Goal: Information Seeking & Learning: Learn about a topic

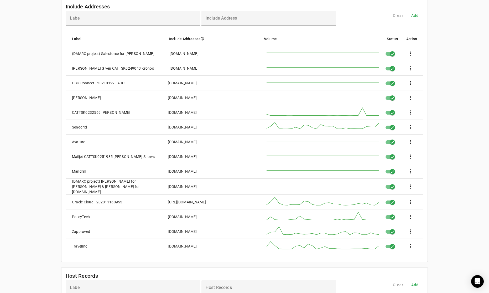
scroll to position [52, 0]
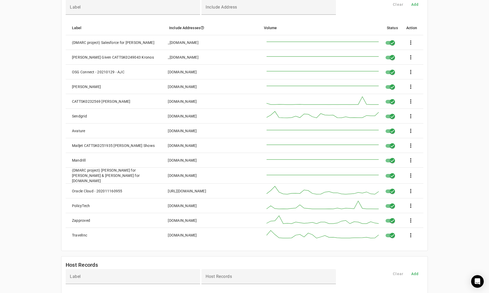
drag, startPoint x: 193, startPoint y: 177, endPoint x: 167, endPoint y: 177, distance: 26.3
click at [167, 177] on mat-cell "[DOMAIN_NAME]" at bounding box center [210, 175] width 93 height 16
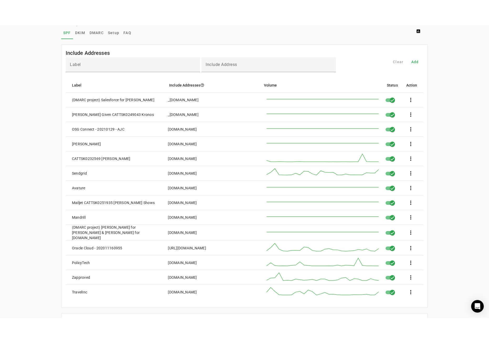
scroll to position [0, 0]
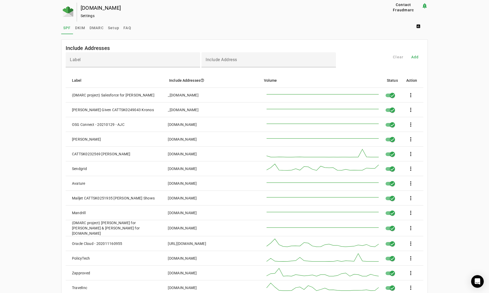
drag, startPoint x: 206, startPoint y: 94, endPoint x: 166, endPoint y: 95, distance: 39.4
click at [166, 95] on mat-cell "_[DOMAIN_NAME]" at bounding box center [210, 95] width 93 height 15
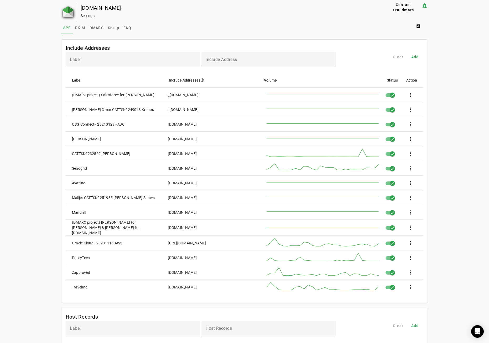
click at [65, 10] on img at bounding box center [68, 11] width 10 height 10
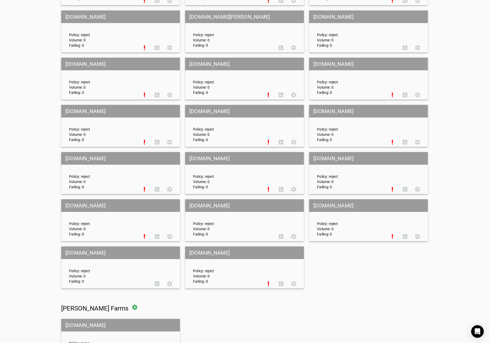
scroll to position [2330, 0]
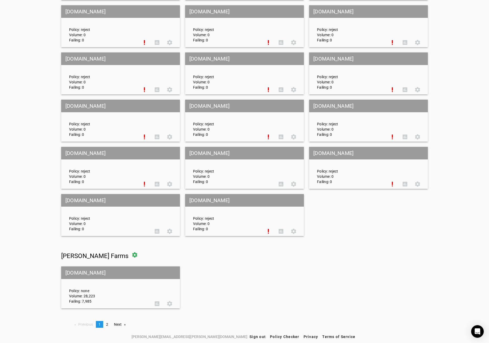
click at [82, 274] on mat-grid-tile-header "[DOMAIN_NAME]" at bounding box center [120, 273] width 119 height 13
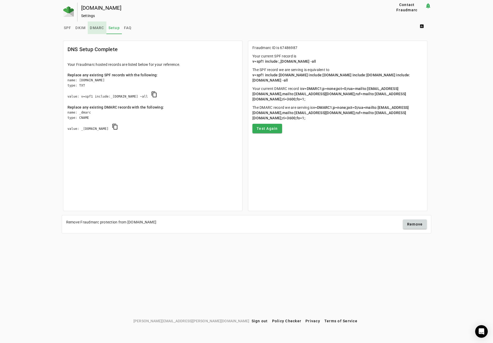
click at [97, 27] on span "DMARC" at bounding box center [97, 28] width 14 height 4
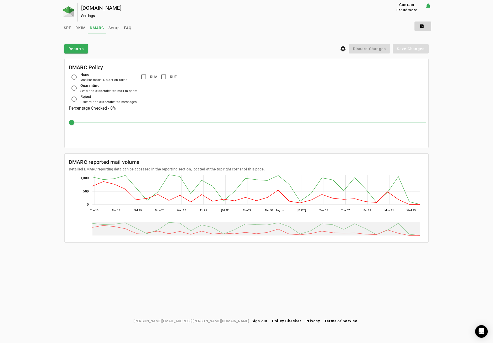
click at [422, 25] on span at bounding box center [422, 26] width 17 height 13
click at [471, 216] on div at bounding box center [246, 171] width 493 height 343
click at [423, 24] on span at bounding box center [422, 26] width 17 height 13
click at [330, 29] on div at bounding box center [246, 171] width 493 height 343
click at [77, 50] on span "Reports" at bounding box center [76, 48] width 15 height 5
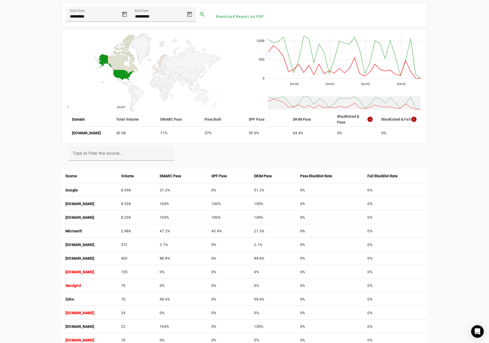
scroll to position [26, 0]
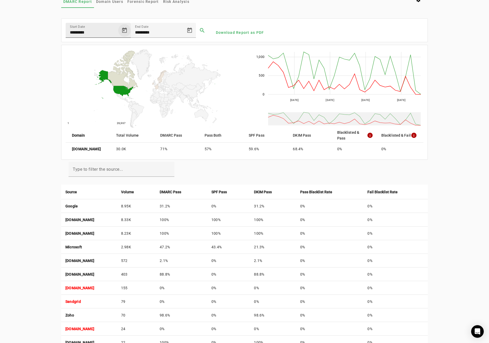
click at [123, 29] on span "Open calendar" at bounding box center [124, 30] width 13 height 13
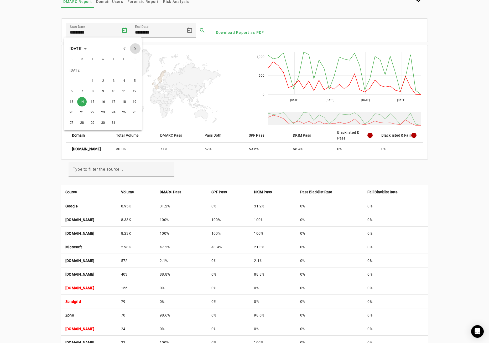
click at [134, 48] on button "Next month" at bounding box center [135, 48] width 10 height 10
click at [123, 70] on span "1" at bounding box center [123, 70] width 9 height 9
type input "********"
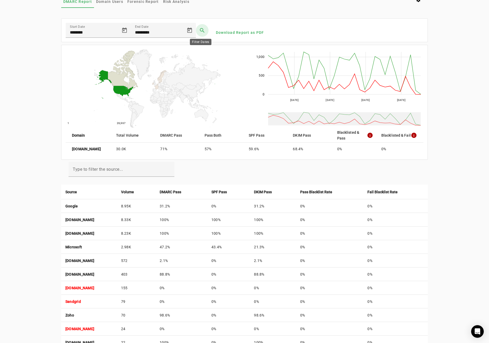
click at [199, 29] on span at bounding box center [202, 30] width 13 height 13
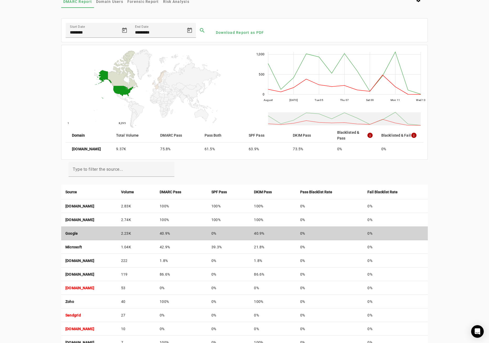
click at [70, 233] on strong "Google" at bounding box center [71, 234] width 13 height 4
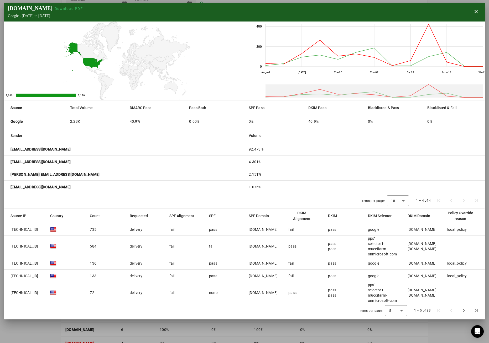
scroll to position [0, 0]
click at [173, 192] on mat-cell "[EMAIL_ADDRESS][DOMAIN_NAME]" at bounding box center [124, 187] width 240 height 13
click at [475, 14] on span "button" at bounding box center [476, 11] width 13 height 13
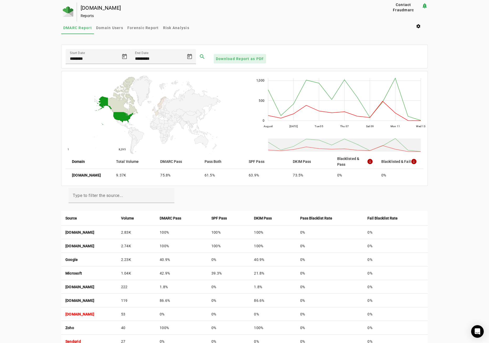
click at [237, 59] on span "Download Report as PDF" at bounding box center [240, 58] width 48 height 5
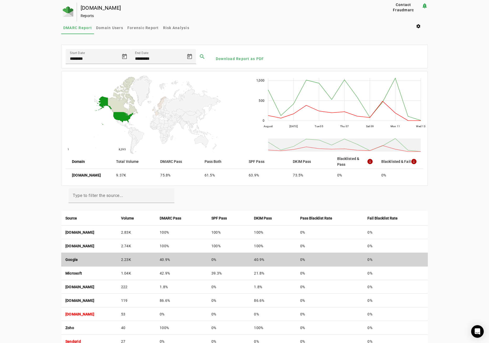
click at [79, 262] on td "Google" at bounding box center [89, 260] width 56 height 14
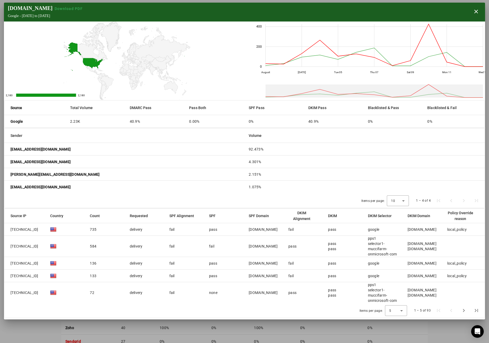
scroll to position [5, 0]
click at [465, 298] on span "Next page" at bounding box center [463, 310] width 13 height 13
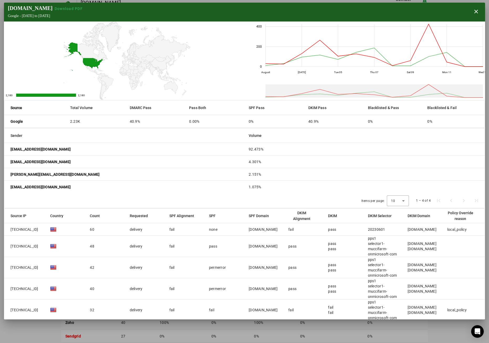
scroll to position [20, 0]
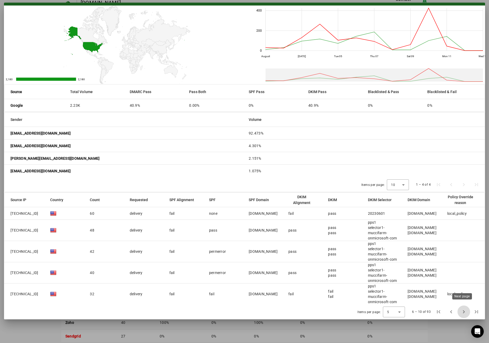
click at [461, 298] on span "Next page" at bounding box center [463, 312] width 13 height 13
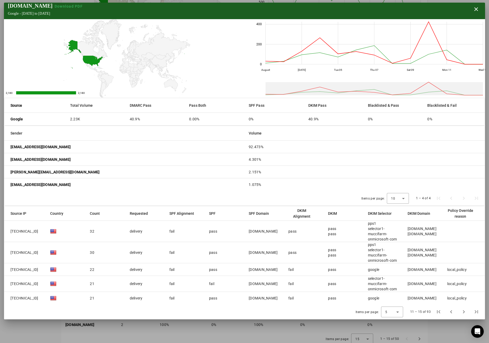
scroll to position [110, 0]
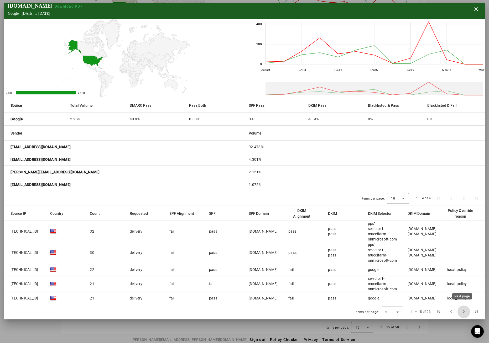
click at [460, 298] on span "Next page" at bounding box center [463, 312] width 13 height 13
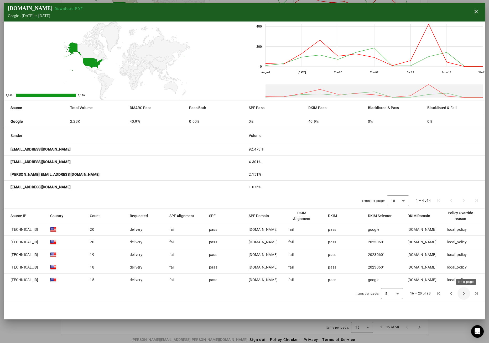
click at [465, 294] on span "Next page" at bounding box center [463, 293] width 13 height 13
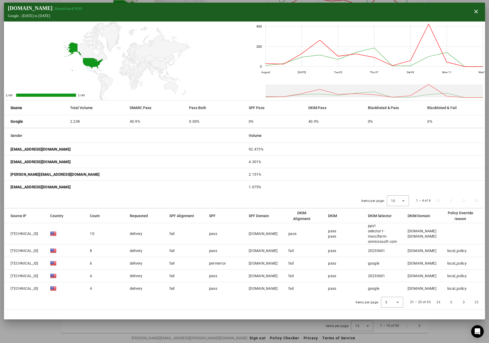
scroll to position [113, 0]
click at [465, 298] on span "Next page" at bounding box center [463, 302] width 13 height 13
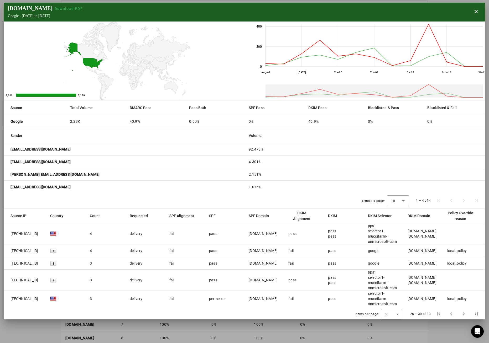
scroll to position [34, 0]
click at [436, 298] on span "First page" at bounding box center [438, 314] width 13 height 13
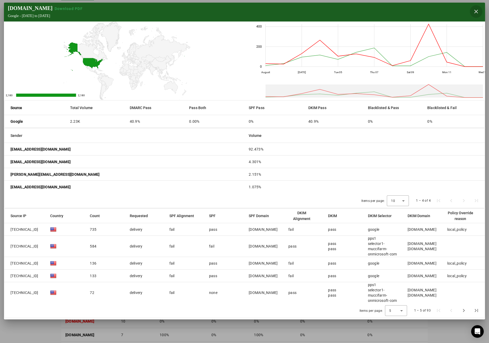
click at [478, 8] on span "button" at bounding box center [476, 11] width 13 height 13
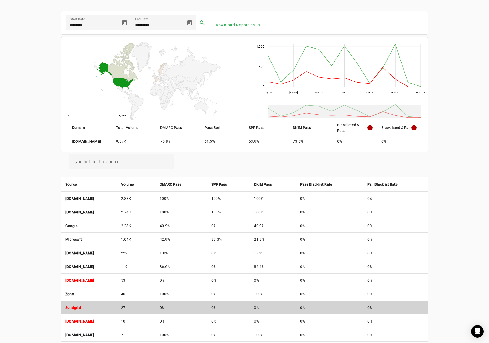
click at [77, 298] on strong "Sendgrid" at bounding box center [72, 308] width 15 height 4
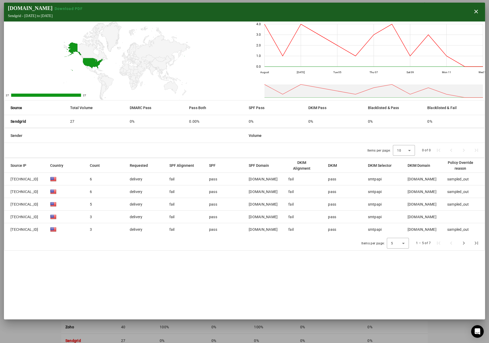
scroll to position [0, 0]
click at [453, 13] on div "[DOMAIN_NAME] Download PDF Sendgrid - [DATE] to [DATE] close" at bounding box center [244, 12] width 481 height 19
click at [477, 10] on span "button" at bounding box center [476, 11] width 13 height 13
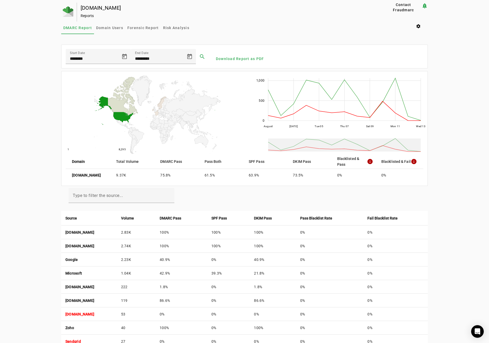
click at [77, 14] on div "[DOMAIN_NAME] Reports" at bounding box center [223, 12] width 293 height 19
click at [70, 14] on img at bounding box center [68, 11] width 10 height 10
